Goal: Information Seeking & Learning: Find specific fact

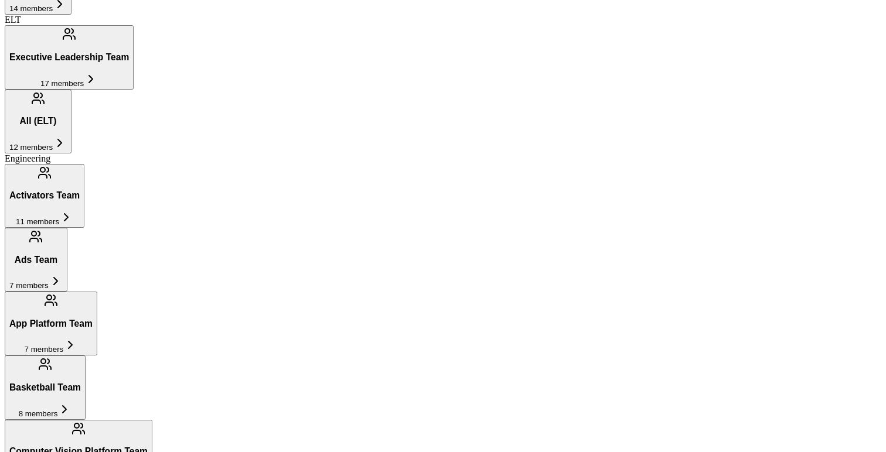
scroll to position [1017, 0]
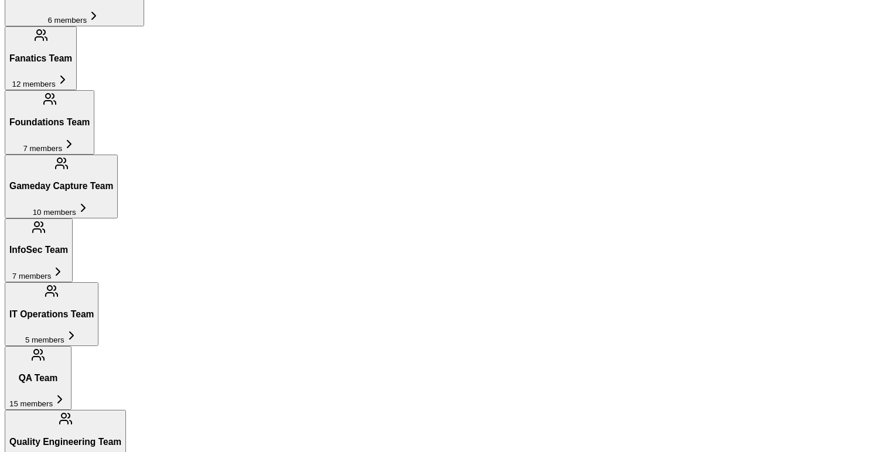
scroll to position [1641, 0]
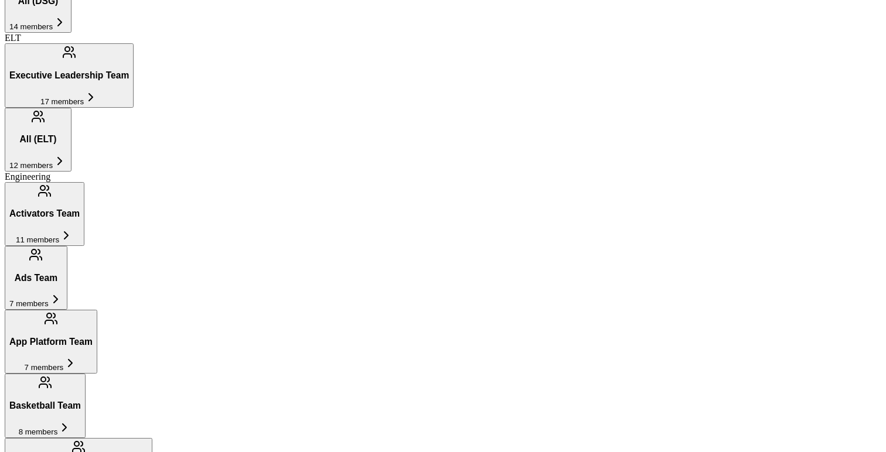
scroll to position [961, 0]
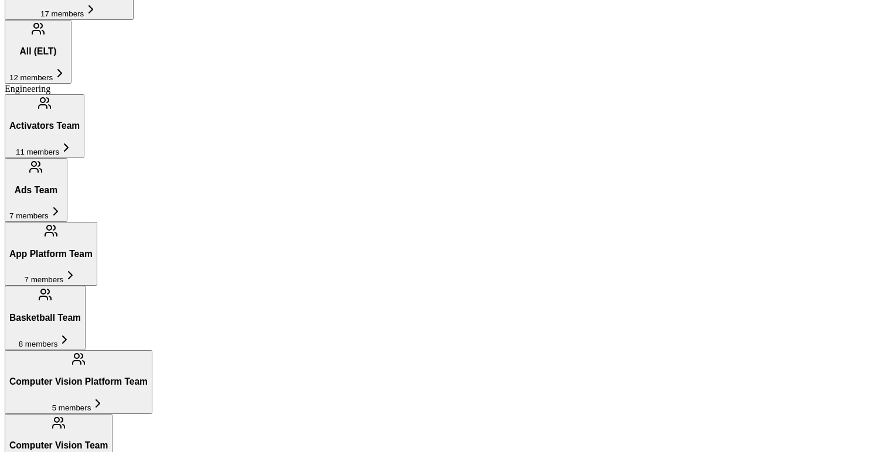
scroll to position [1092, 0]
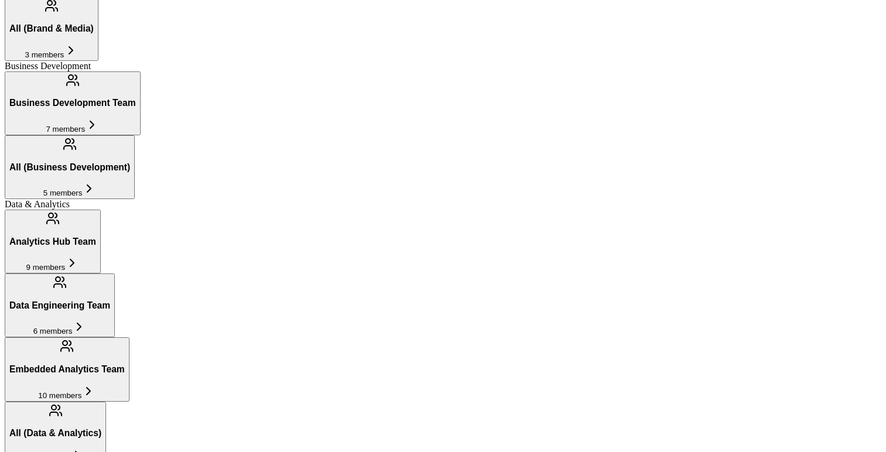
scroll to position [347, 0]
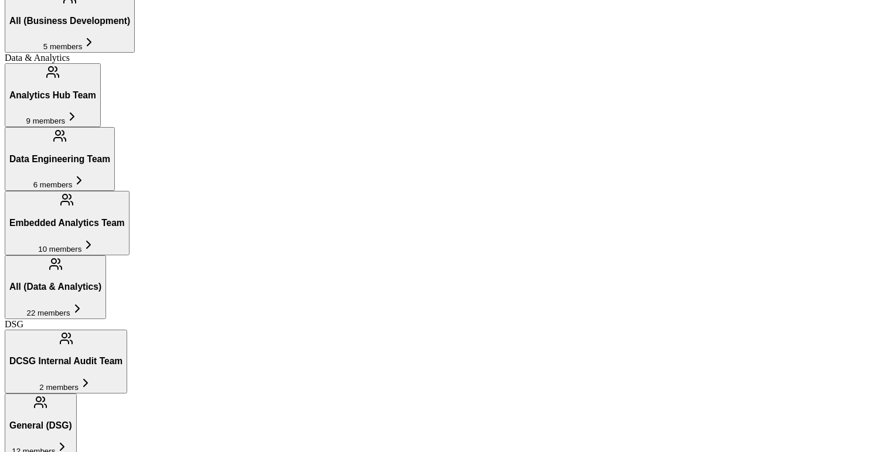
scroll to position [401, 0]
